Goal: Find specific page/section: Find specific page/section

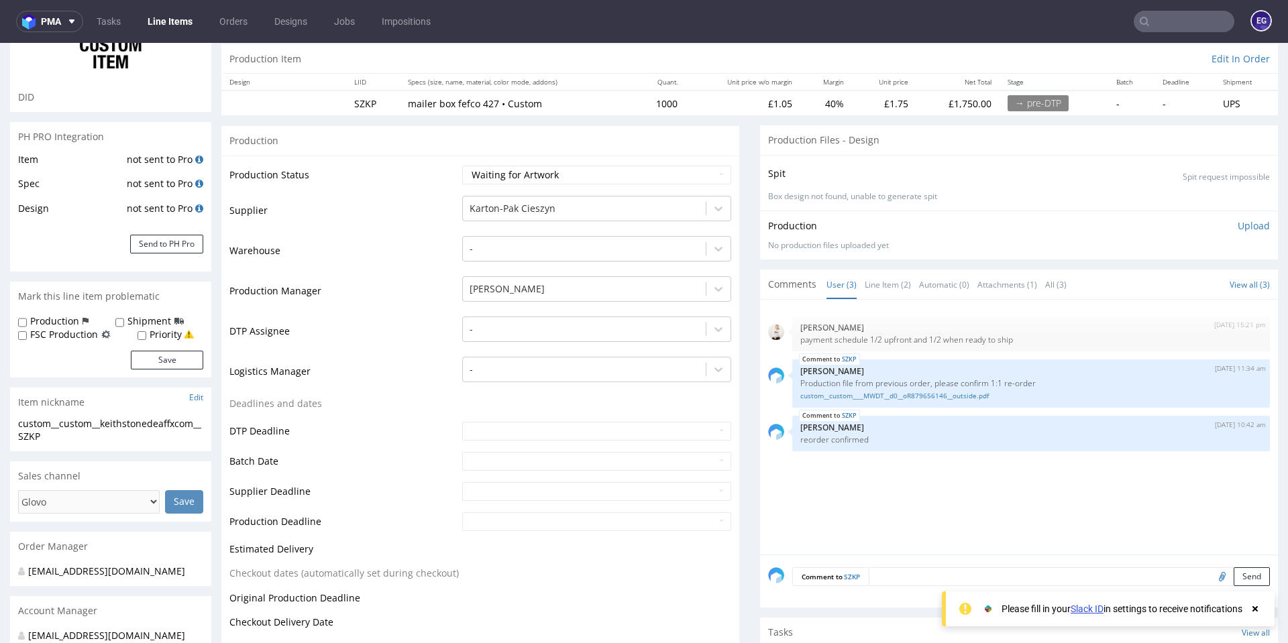
scroll to position [134, 0]
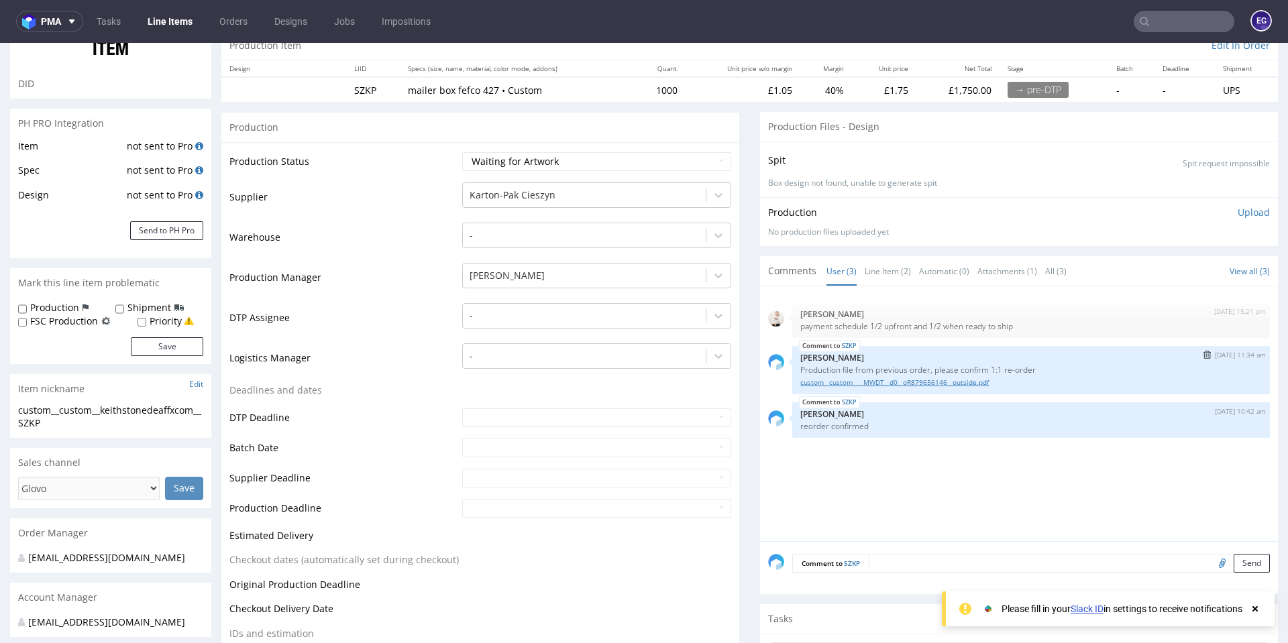
click at [911, 381] on link "custom__custom____MWDT__d0__oR879656146__outside.pdf" at bounding box center [1030, 383] width 461 height 10
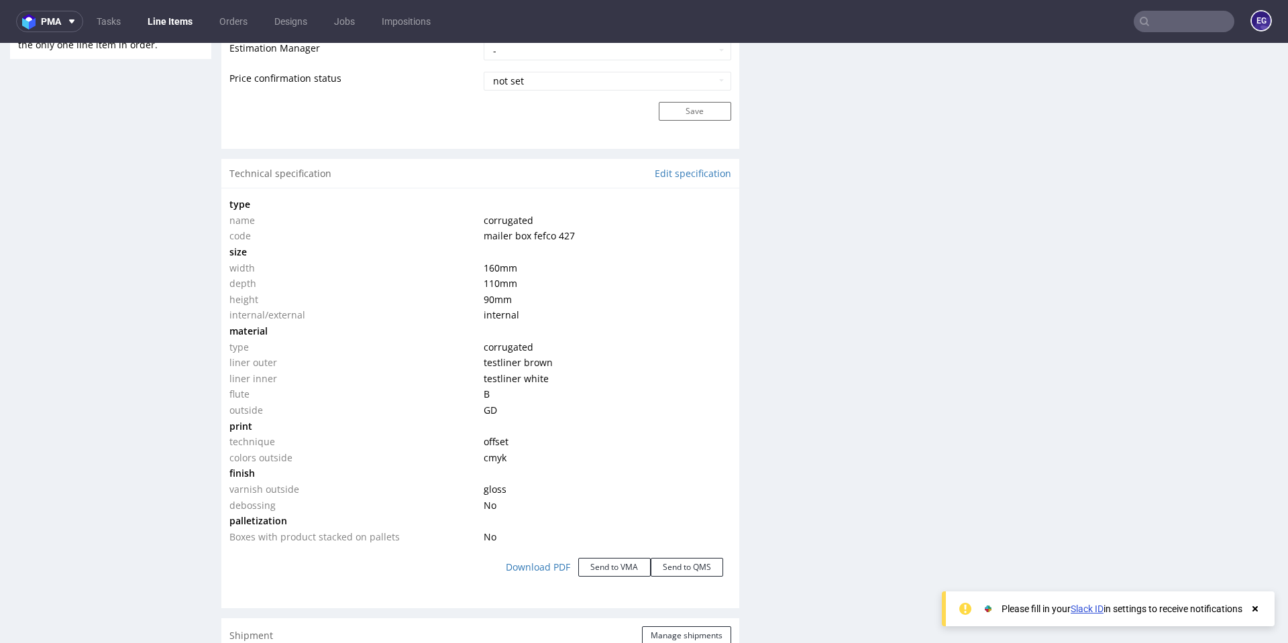
scroll to position [1140, 0]
click at [281, 488] on td "varnish outside" at bounding box center [354, 492] width 251 height 16
drag, startPoint x: 281, startPoint y: 488, endPoint x: 273, endPoint y: 492, distance: 9.0
click at [273, 492] on td "varnish outside" at bounding box center [354, 492] width 251 height 16
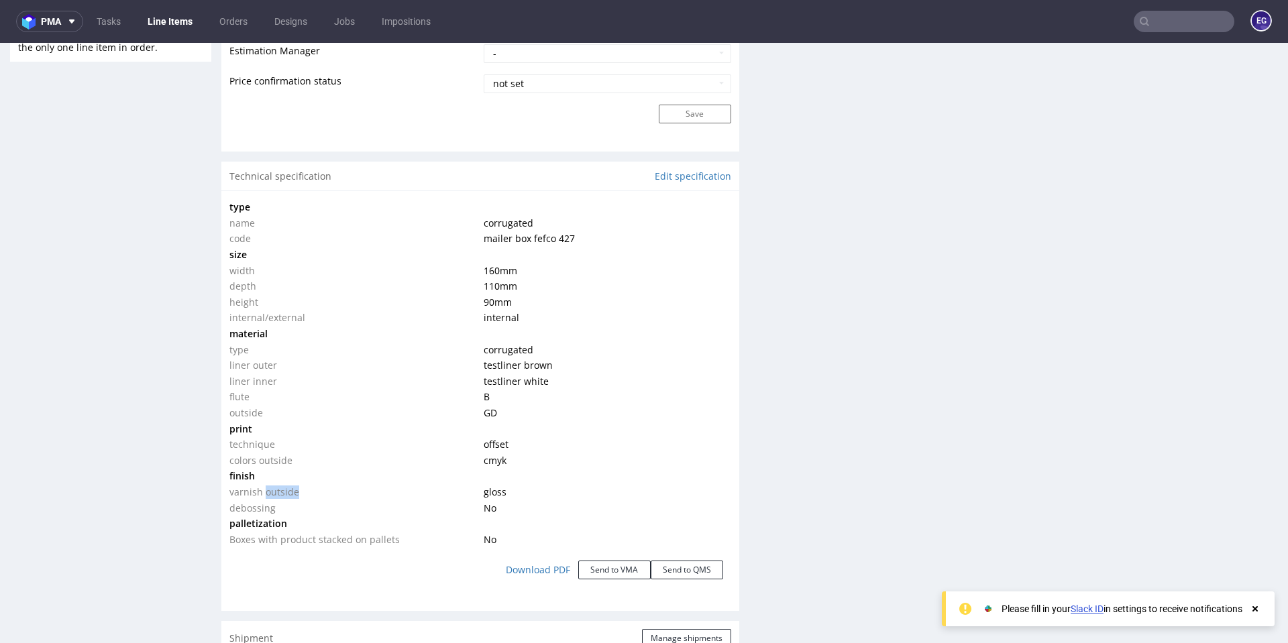
click at [273, 492] on td "varnish outside" at bounding box center [354, 492] width 251 height 16
click at [380, 446] on td "technique" at bounding box center [354, 445] width 251 height 16
